Goal: Register for event/course

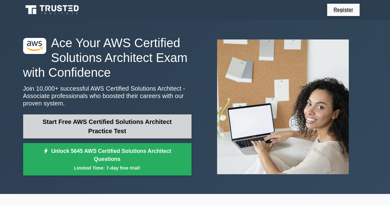
click at [102, 121] on link "Start Free AWS Certified Solutions Architect Practice Test" at bounding box center [107, 126] width 168 height 24
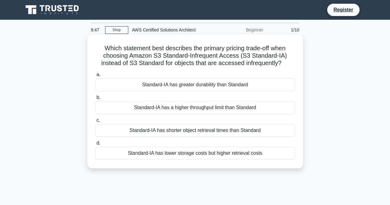
click at [168, 109] on div "Standard-IA has a higher throughput limit than Standard" at bounding box center [195, 107] width 200 height 13
click at [95, 100] on input "b. Standard-IA has a higher throughput limit than Standard" at bounding box center [95, 98] width 0 height 4
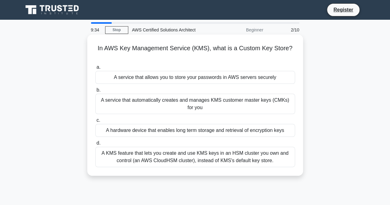
click at [218, 107] on div "A service that automatically creates and manages KMS customer master keys (CMKs…" at bounding box center [195, 104] width 200 height 20
click at [95, 92] on input "b. A service that automatically creates and manages KMS customer master keys (C…" at bounding box center [95, 90] width 0 height 4
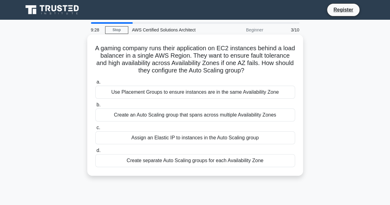
click at [208, 116] on div "Create an Auto Scaling group that spans across multiple Availability Zones" at bounding box center [195, 114] width 200 height 13
click at [95, 107] on input "b. Create an Auto Scaling group that spans across multiple Availability Zones" at bounding box center [95, 105] width 0 height 4
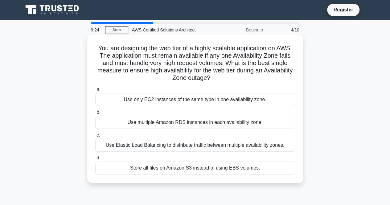
click at [173, 146] on div "Use Elastic Load Balancing to distribute traffic between multiple availability …" at bounding box center [195, 145] width 200 height 13
click at [95, 137] on input "c. Use Elastic Load Balancing to distribute traffic between multiple availabili…" at bounding box center [95, 135] width 0 height 4
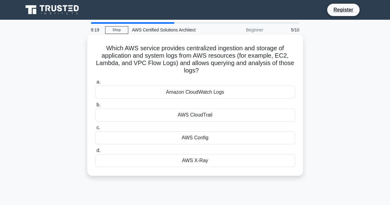
click at [192, 116] on div "AWS CloudTrail" at bounding box center [195, 114] width 200 height 13
click at [95, 107] on input "b. AWS CloudTrail" at bounding box center [95, 105] width 0 height 4
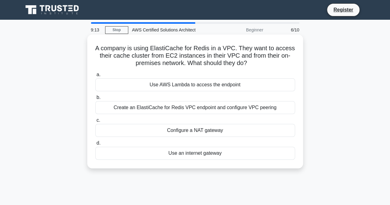
click at [203, 92] on div "a. Use AWS Lambda to access the endpoint b. Create an ElastiCache for Redis VPC…" at bounding box center [195, 115] width 207 height 91
click at [202, 110] on div "Create an ElastiCache for Redis VPC endpoint and configure VPC peering" at bounding box center [195, 107] width 200 height 13
click at [95, 100] on input "b. Create an ElastiCache for Redis VPC endpoint and configure VPC peering" at bounding box center [95, 98] width 0 height 4
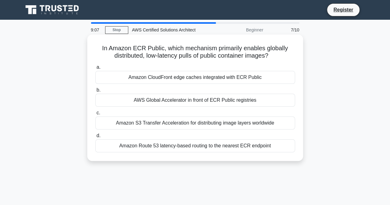
click at [186, 124] on div "Amazon S3 Transfer Acceleration for distributing image layers worldwide" at bounding box center [195, 122] width 200 height 13
click at [95, 115] on input "c. Amazon S3 Transfer Acceleration for distributing image layers worldwide" at bounding box center [95, 113] width 0 height 4
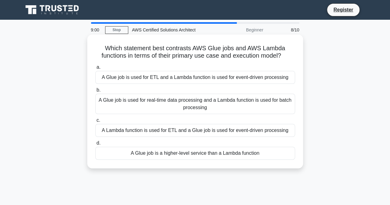
click at [219, 109] on div "A Glue job is used for real-time data processing and a Lambda function is used …" at bounding box center [195, 104] width 200 height 20
click at [95, 92] on input "b. A Glue job is used for real-time data processing and a Lambda function is us…" at bounding box center [95, 90] width 0 height 4
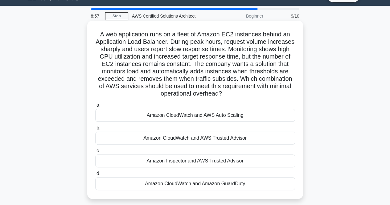
scroll to position [15, 0]
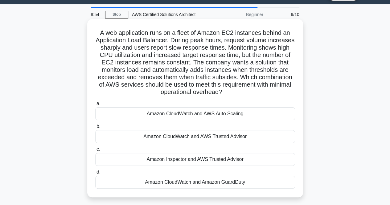
click at [216, 118] on div "Amazon CloudWatch and AWS Auto Scaling" at bounding box center [195, 113] width 200 height 13
click at [95, 106] on input "a. Amazon CloudWatch and AWS Auto Scaling" at bounding box center [95, 104] width 0 height 4
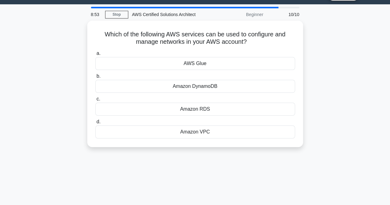
scroll to position [0, 0]
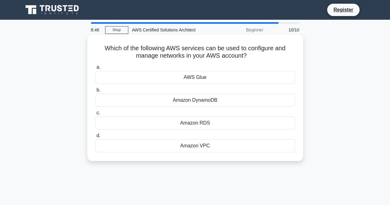
click at [203, 80] on div "AWS Glue" at bounding box center [195, 77] width 200 height 13
click at [95, 69] on input "a. AWS Glue" at bounding box center [95, 67] width 0 height 4
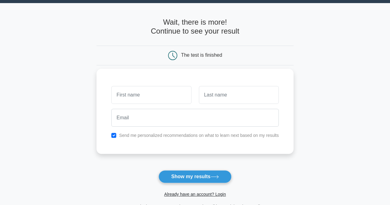
scroll to position [33, 0]
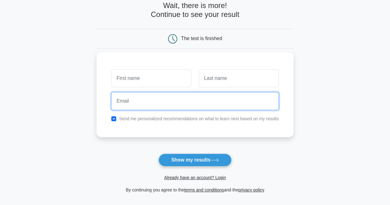
click at [137, 100] on input "email" at bounding box center [194, 101] width 167 height 18
type input "[EMAIL_ADDRESS][DOMAIN_NAME]"
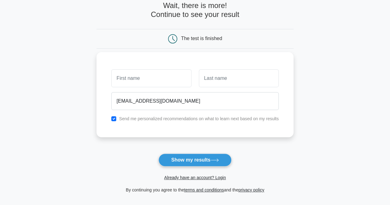
click at [148, 91] on div "[EMAIL_ADDRESS][DOMAIN_NAME]" at bounding box center [195, 101] width 175 height 23
click at [160, 83] on input "text" at bounding box center [151, 78] width 80 height 18
type input "[PERSON_NAME]"
click at [221, 77] on input "text" at bounding box center [239, 78] width 80 height 18
type input "[PERSON_NAME]"
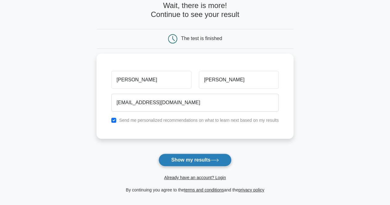
click at [198, 158] on button "Show my results" at bounding box center [194, 159] width 73 height 13
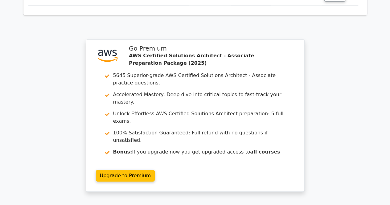
scroll to position [994, 0]
